Goal: Check status: Check status

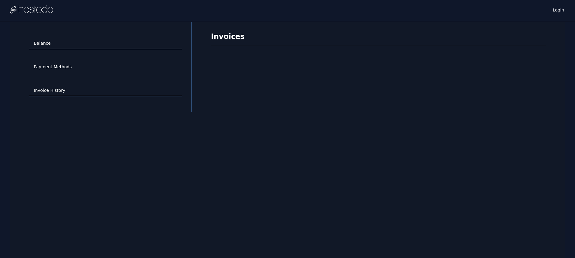
click at [82, 44] on link "Balance" at bounding box center [105, 43] width 153 height 11
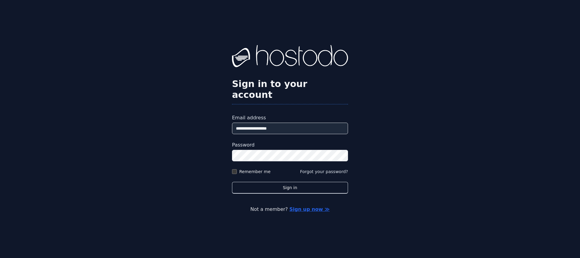
click at [46, 9] on div "**********" at bounding box center [290, 129] width 580 height 258
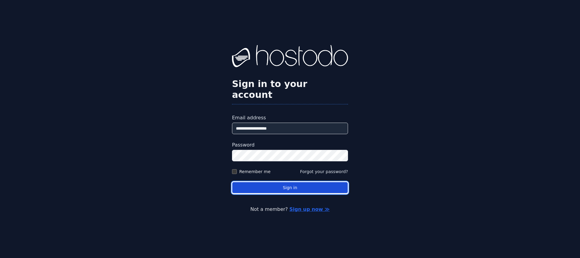
click at [279, 182] on button "Sign in" at bounding box center [290, 188] width 116 height 12
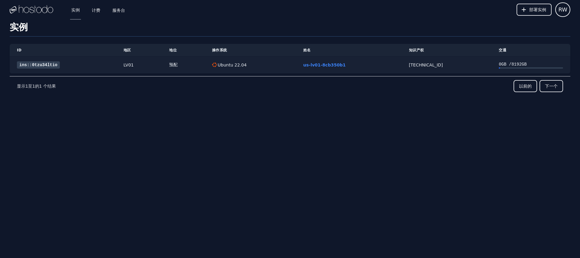
click at [177, 66] on font "预配" at bounding box center [173, 64] width 8 height 5
click at [56, 66] on font "ins::0tzu34ltio" at bounding box center [38, 64] width 38 height 5
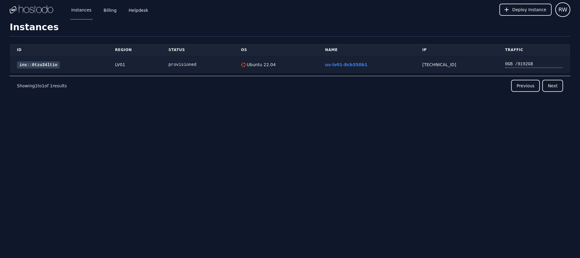
click at [57, 64] on link "ins::0tzu34ltio" at bounding box center [38, 64] width 43 height 7
